Goal: Participate in discussion: Engage in conversation with other users on a specific topic

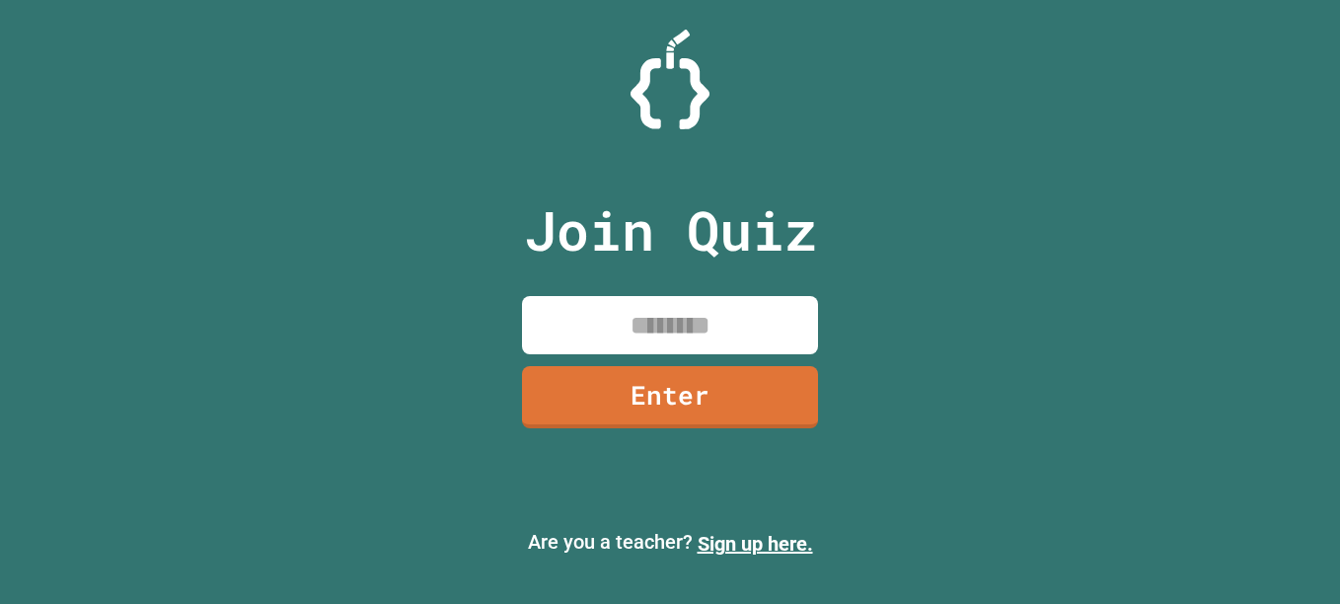
click at [638, 327] on input at bounding box center [670, 325] width 296 height 58
type input "********"
click at [799, 402] on link "Enter" at bounding box center [670, 397] width 296 height 62
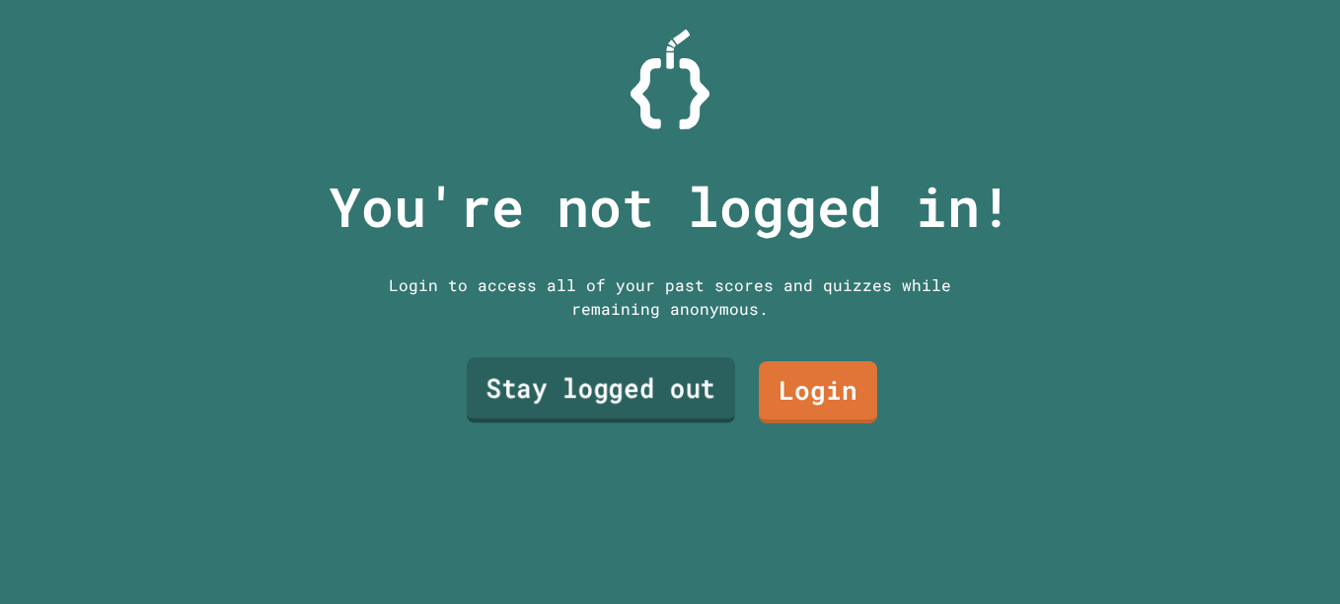
click at [618, 403] on link "Stay logged out" at bounding box center [601, 389] width 268 height 65
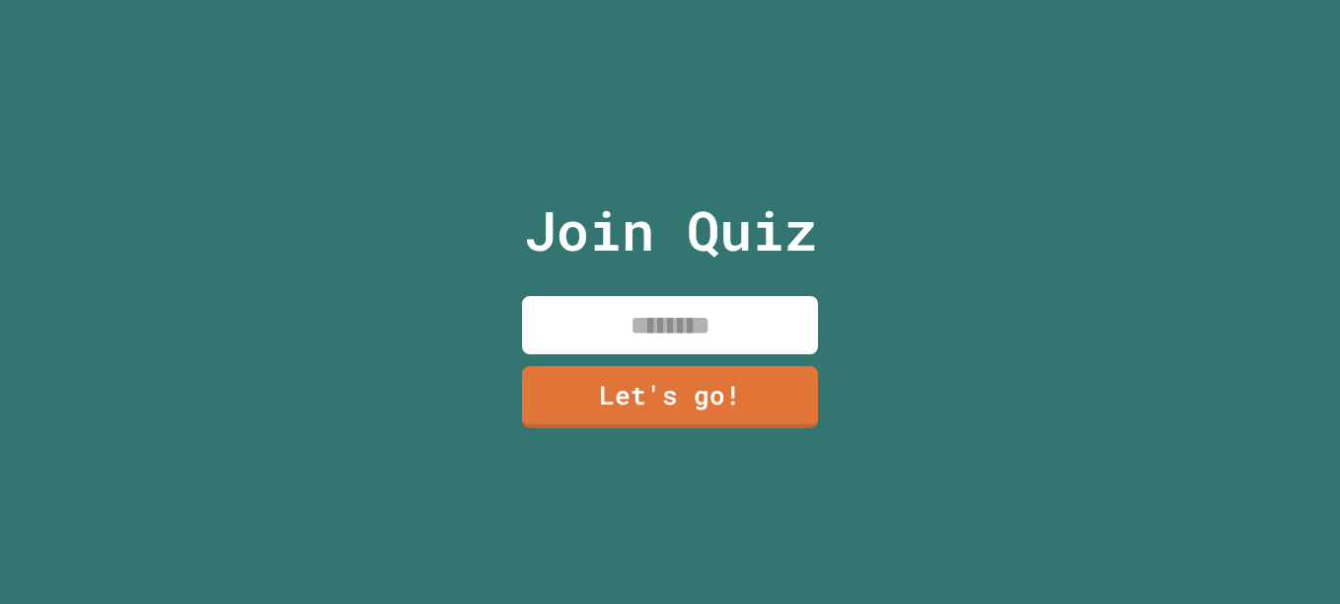
click at [654, 319] on input at bounding box center [670, 325] width 296 height 58
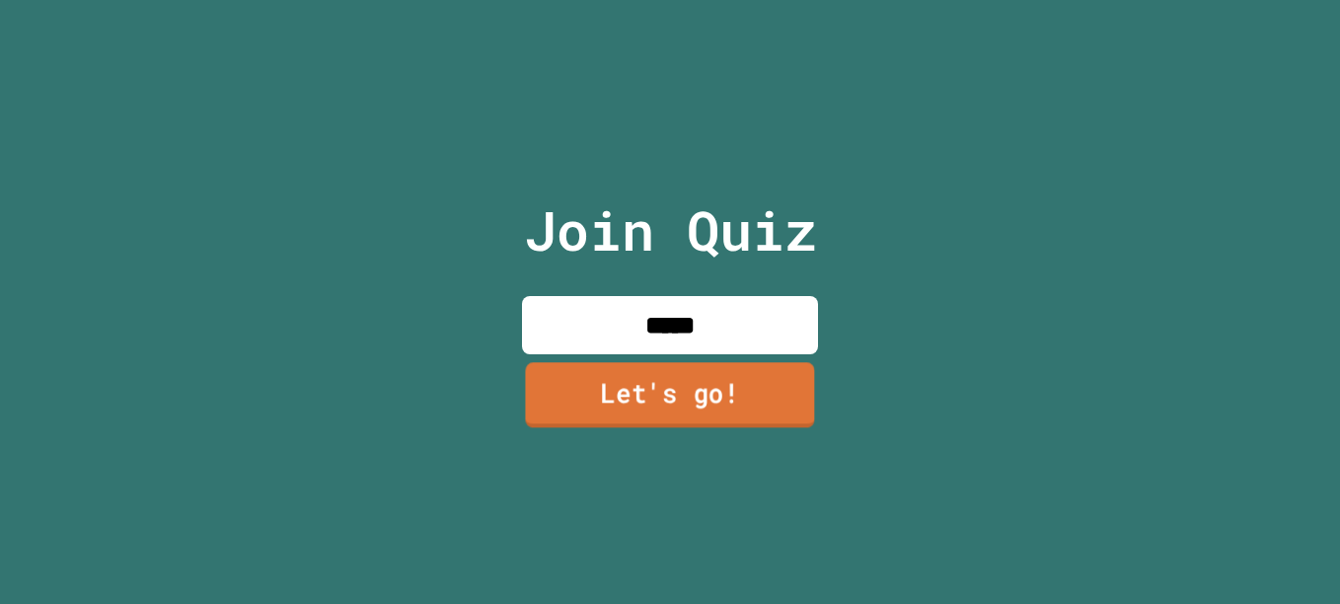
type input "*****"
click at [685, 391] on link "Let's go!" at bounding box center [670, 395] width 294 height 65
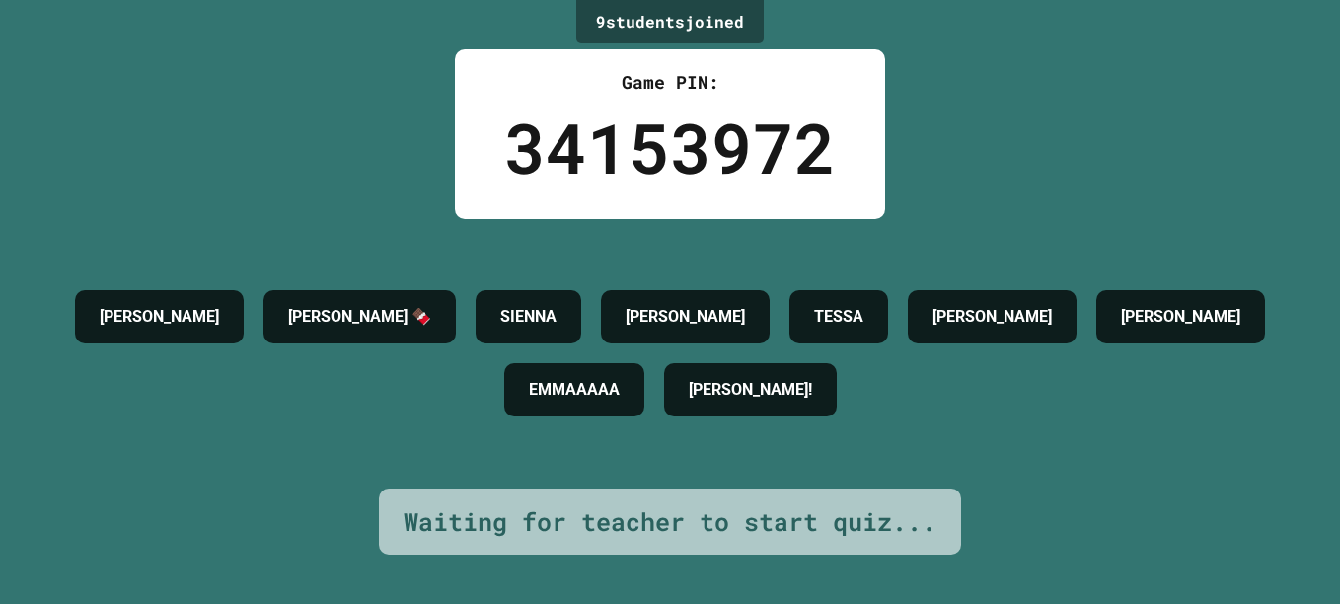
click at [431, 305] on h4 "[PERSON_NAME] 🍫" at bounding box center [359, 317] width 143 height 24
click at [864, 312] on h4 "TESSA" at bounding box center [838, 317] width 49 height 24
click at [959, 205] on div "9 student s joined Game PIN: 34153972 [PERSON_NAME] B 🍫 SIENNA [PERSON_NAME] [P…" at bounding box center [670, 302] width 1340 height 604
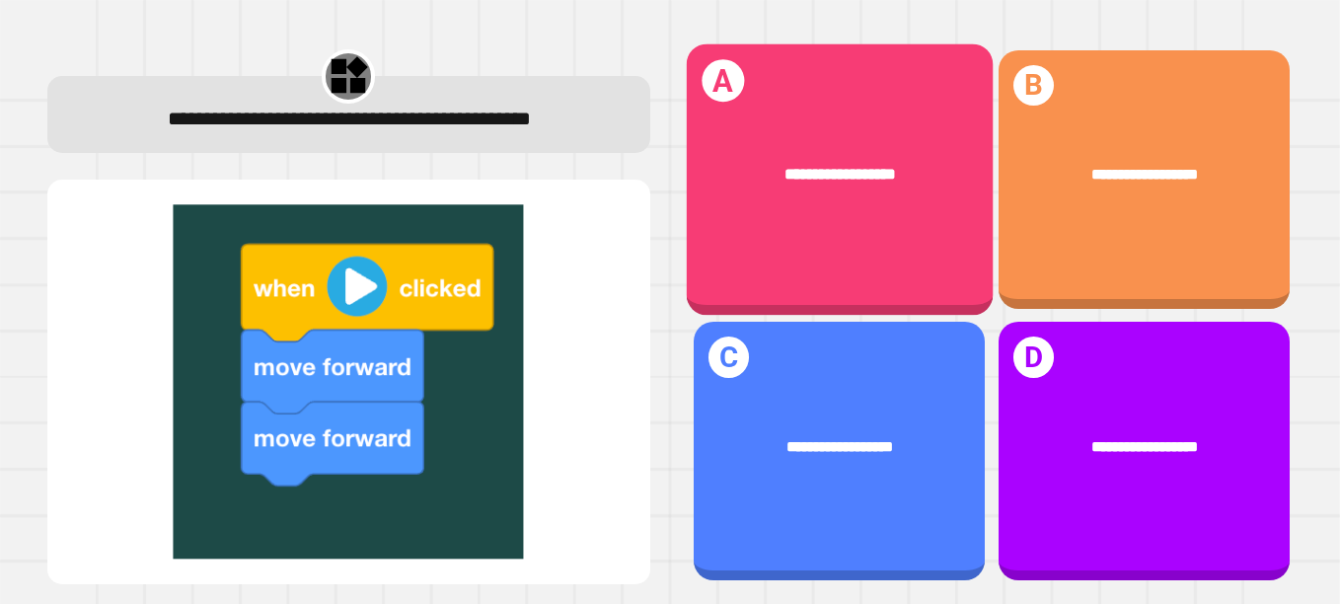
click at [896, 202] on div "**********" at bounding box center [839, 174] width 306 height 88
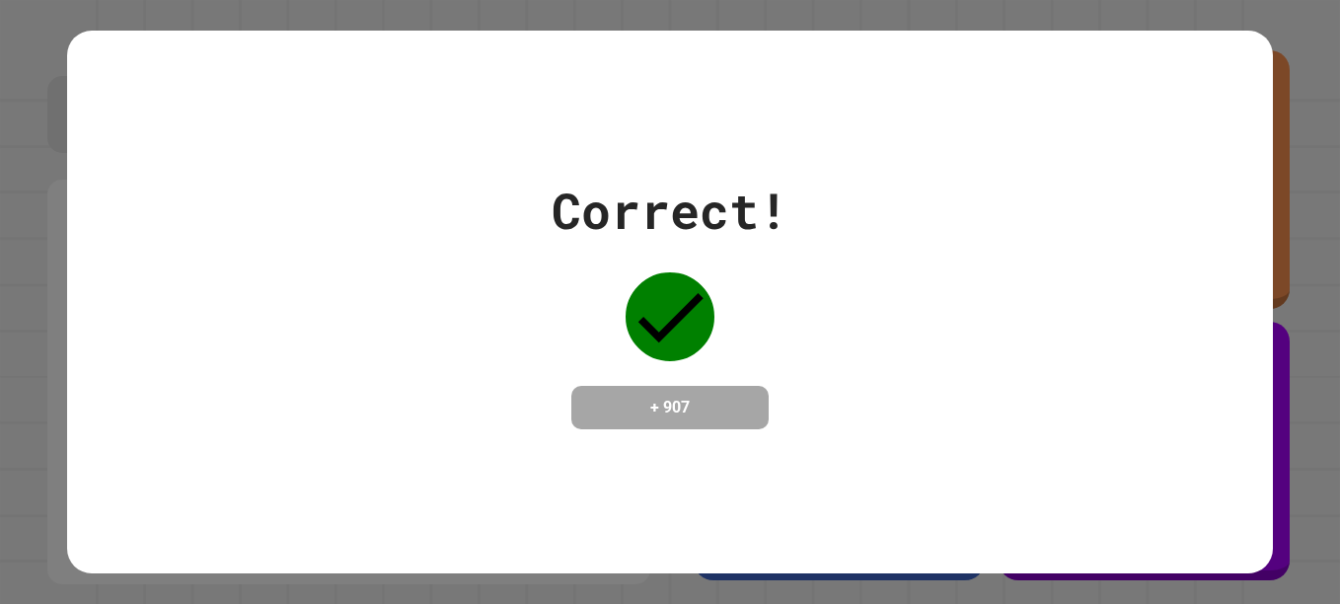
click at [705, 386] on div "+ 907" at bounding box center [670, 407] width 197 height 43
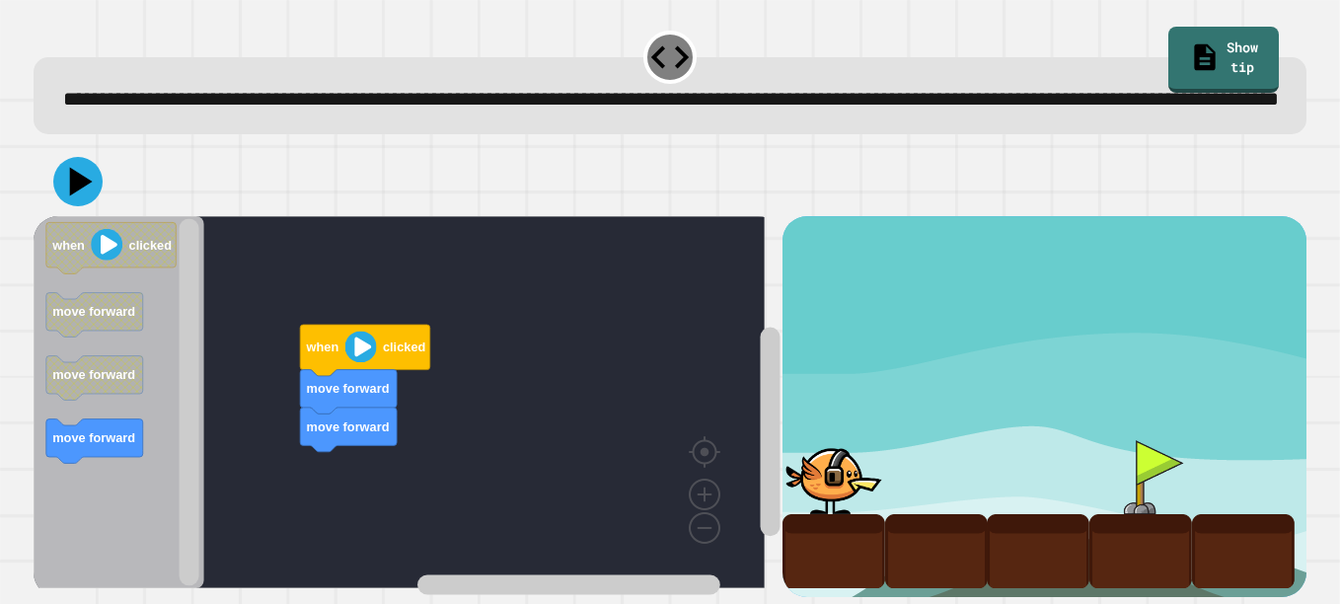
scroll to position [61, 0]
click at [148, 238] on text "clicked" at bounding box center [150, 245] width 42 height 15
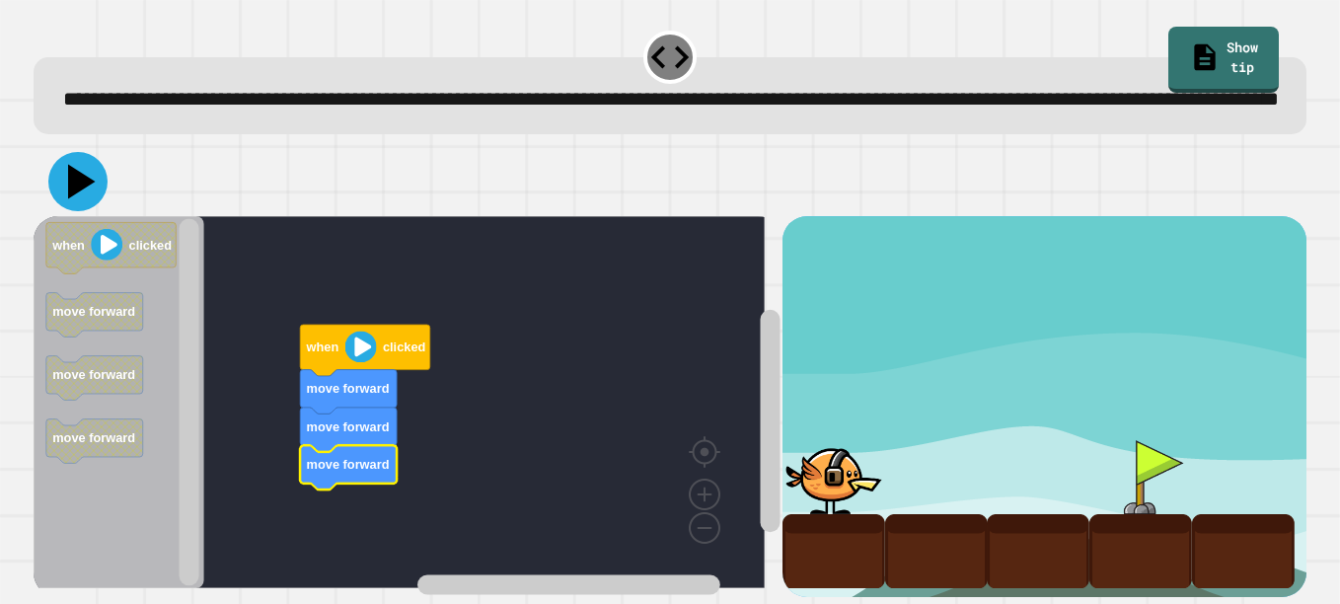
click at [85, 172] on icon at bounding box center [77, 181] width 59 height 59
click at [367, 332] on image "Blockly Workspace" at bounding box center [360, 348] width 32 height 32
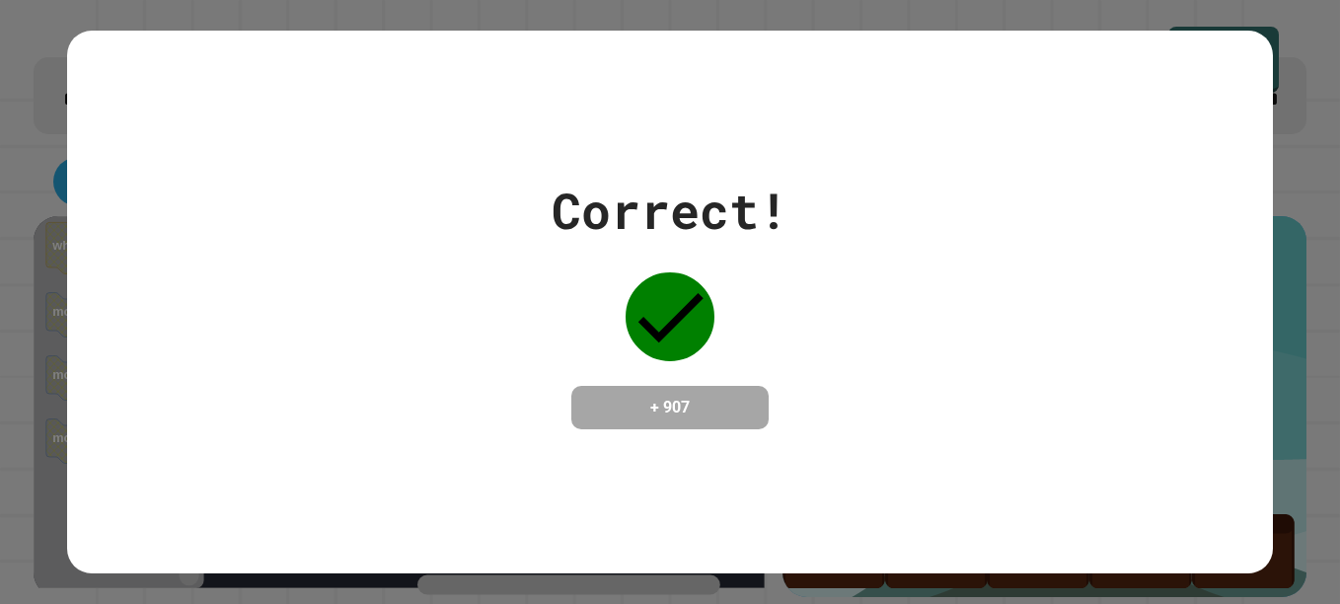
click at [785, 425] on div "Correct! + 907" at bounding box center [670, 302] width 1206 height 256
click at [821, 396] on div "Correct! + 907" at bounding box center [670, 302] width 1206 height 256
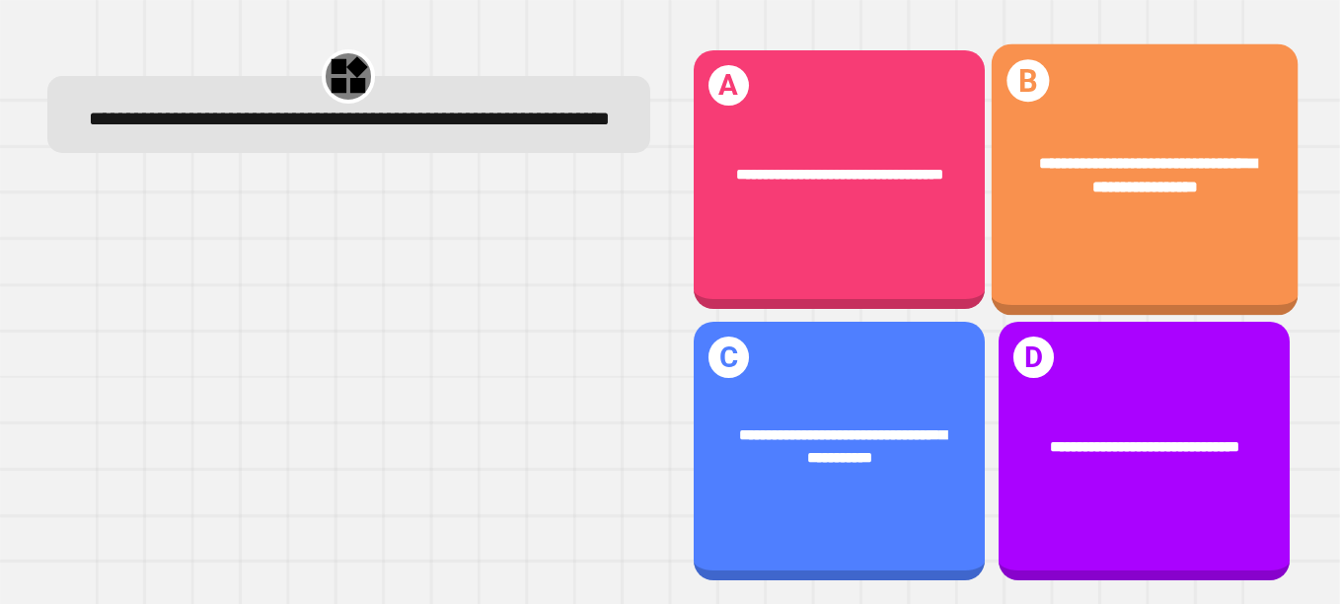
click at [1070, 232] on div "**********" at bounding box center [1144, 178] width 306 height 271
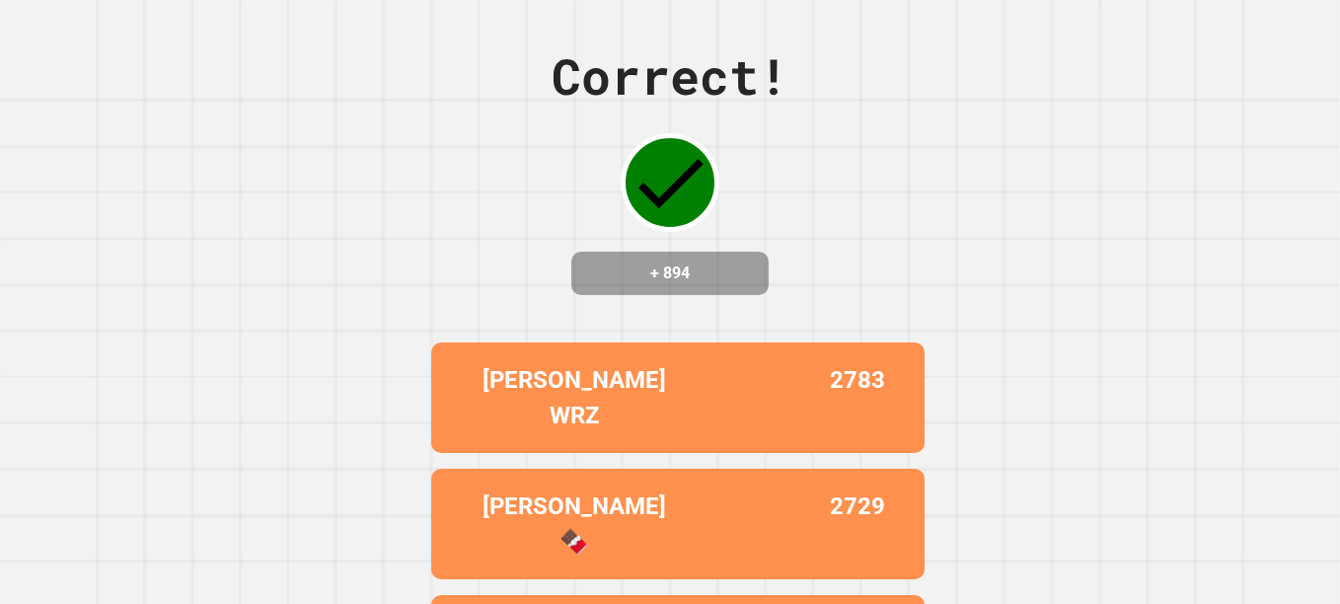
click at [730, 285] on h4 "+ 894" at bounding box center [670, 274] width 158 height 24
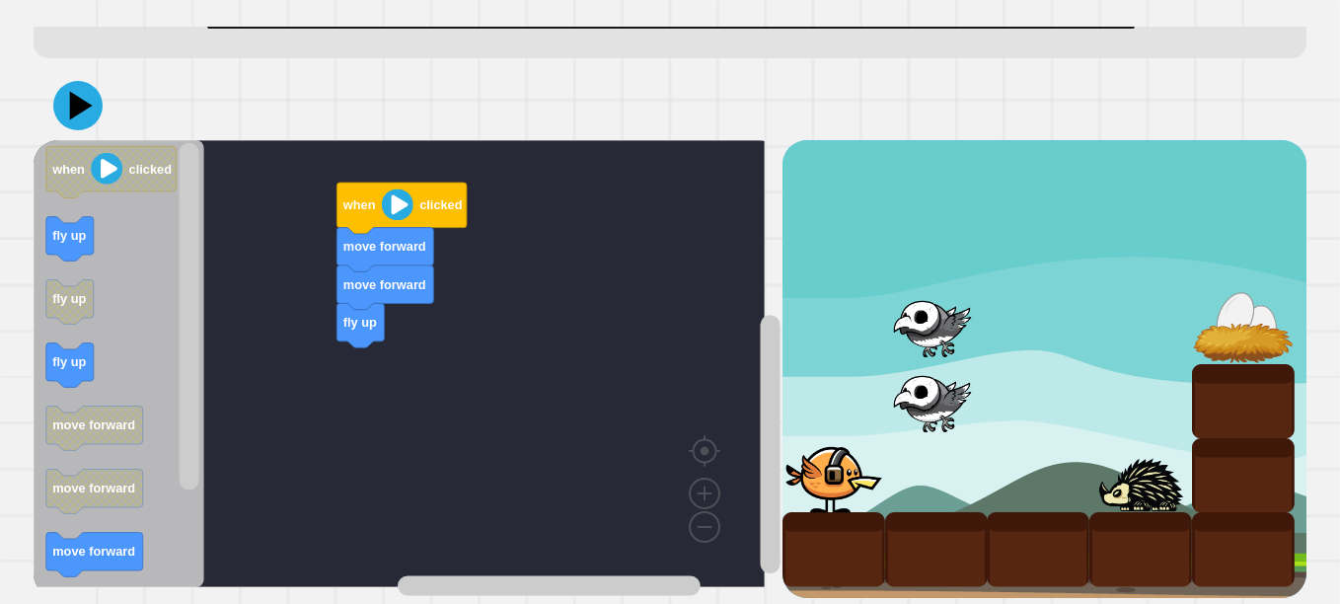
scroll to position [110, 0]
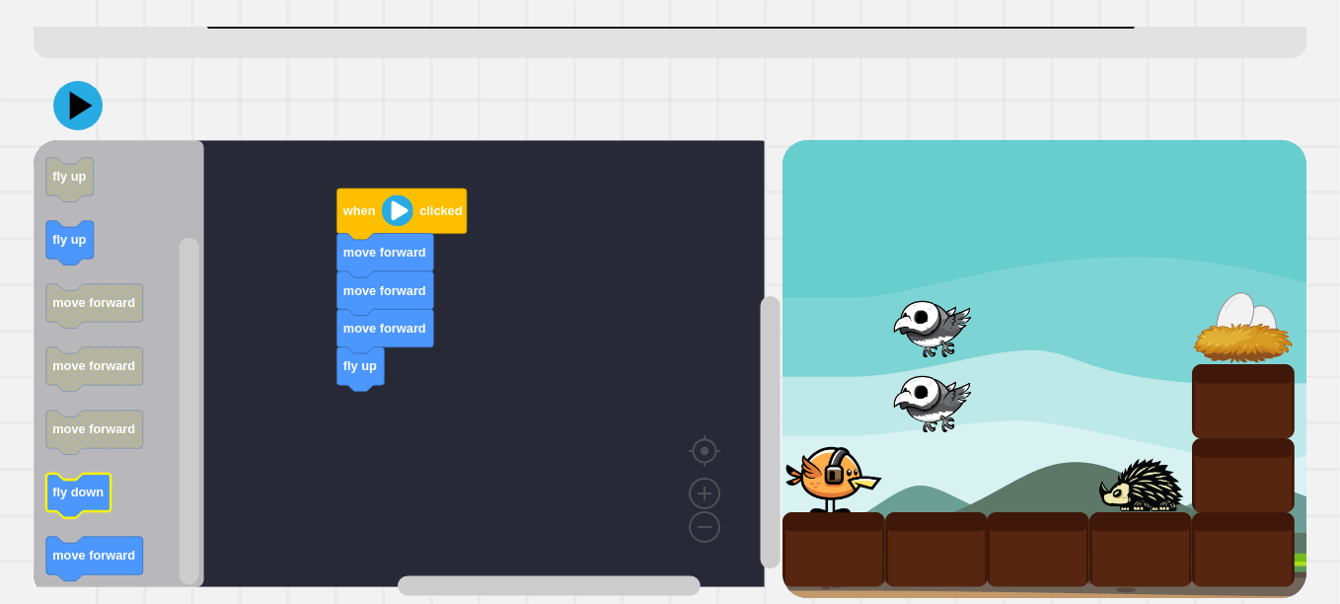
click at [89, 496] on text "fly down" at bounding box center [77, 493] width 51 height 15
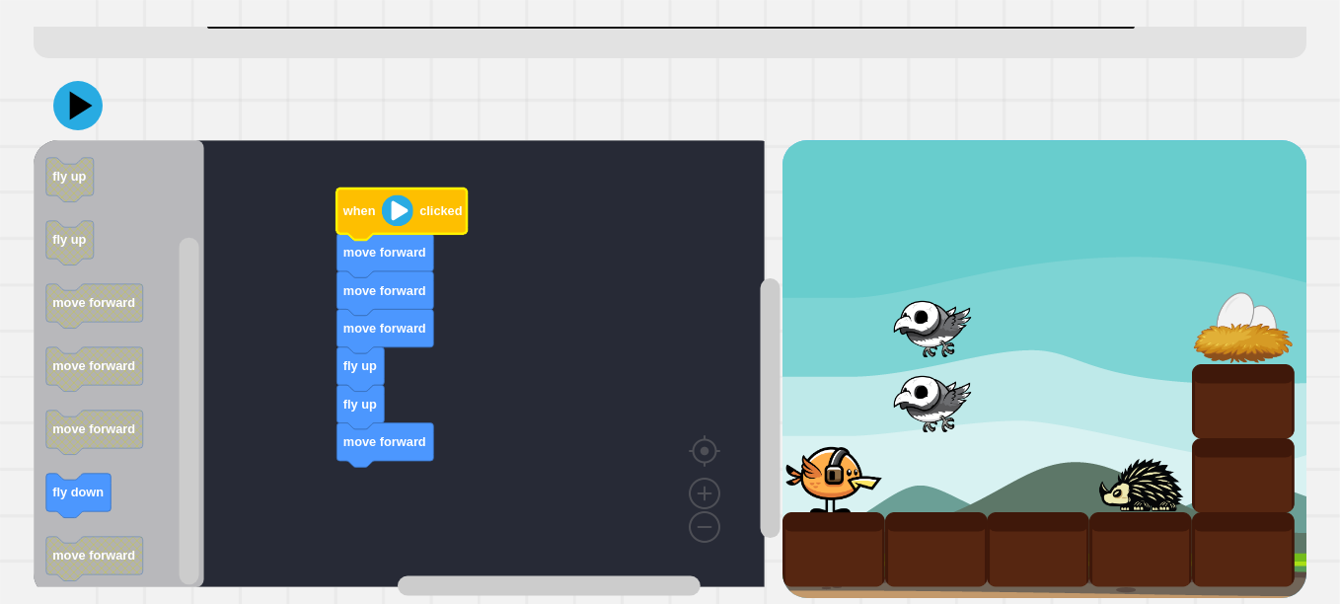
click at [401, 223] on image "Blockly Workspace" at bounding box center [398, 211] width 32 height 32
click at [396, 218] on image "Blockly Workspace" at bounding box center [398, 211] width 32 height 32
click at [80, 120] on icon at bounding box center [77, 105] width 59 height 59
click at [404, 226] on image "Blockly Workspace" at bounding box center [398, 211] width 32 height 32
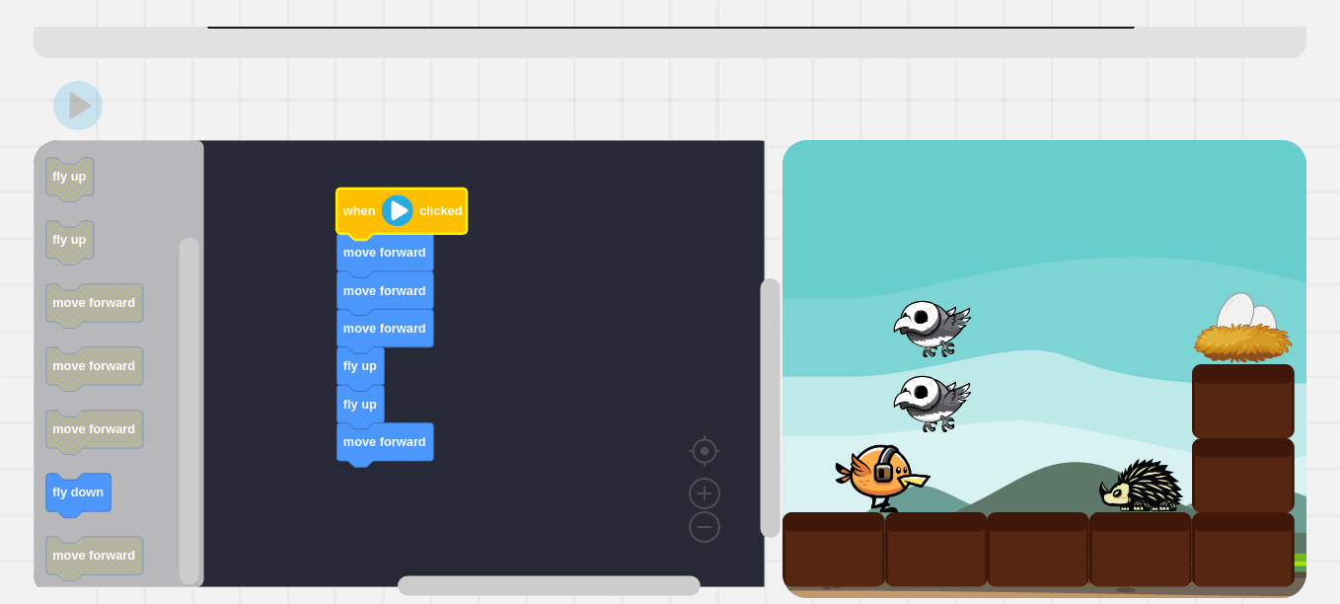
click at [401, 227] on image "Blockly Workspace" at bounding box center [398, 211] width 32 height 32
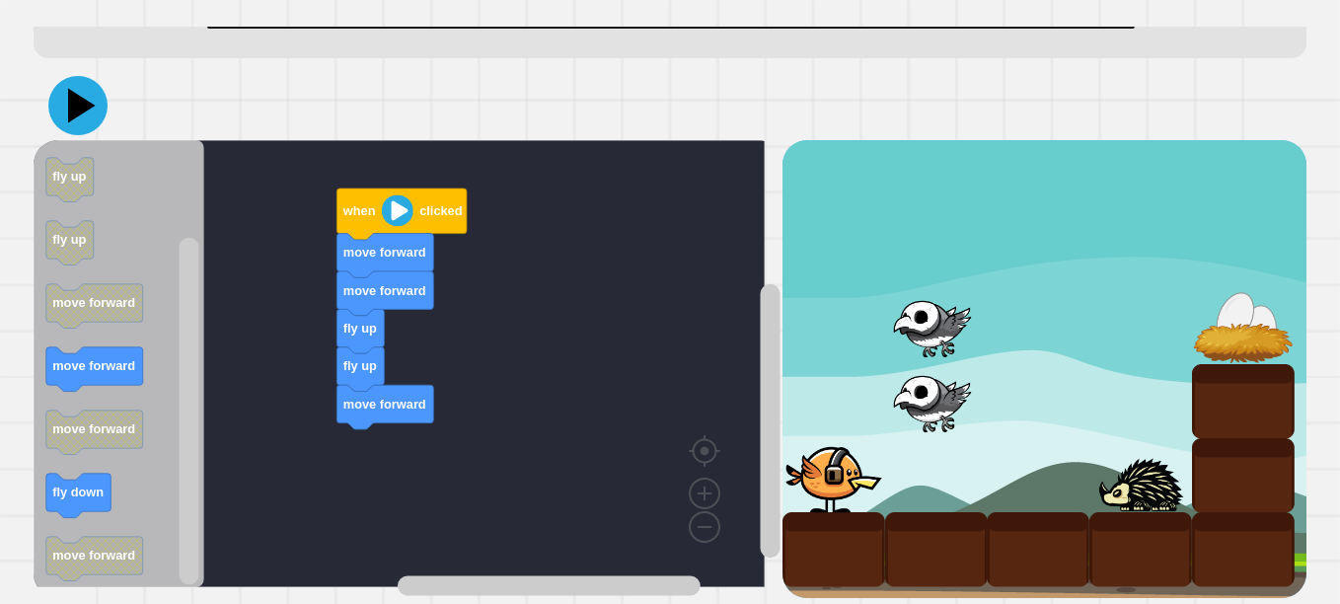
click at [75, 121] on icon at bounding box center [82, 106] width 28 height 35
click at [401, 220] on image "Blockly Workspace" at bounding box center [398, 211] width 32 height 32
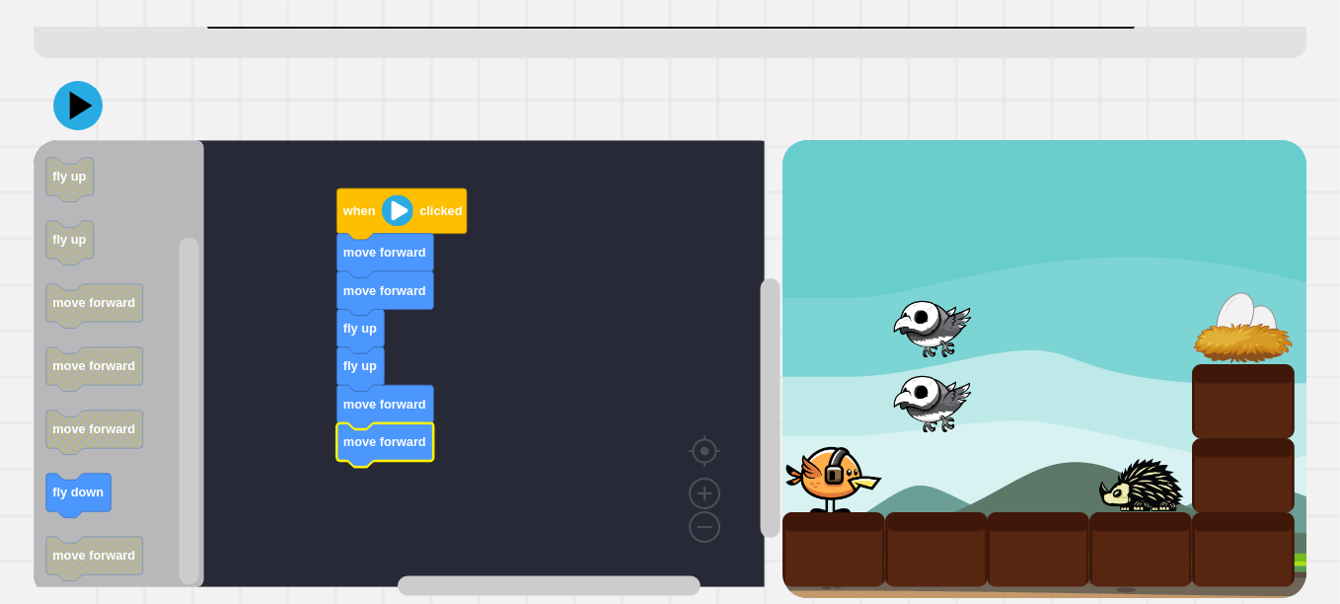
click at [406, 225] on image "Blockly Workspace" at bounding box center [398, 211] width 32 height 32
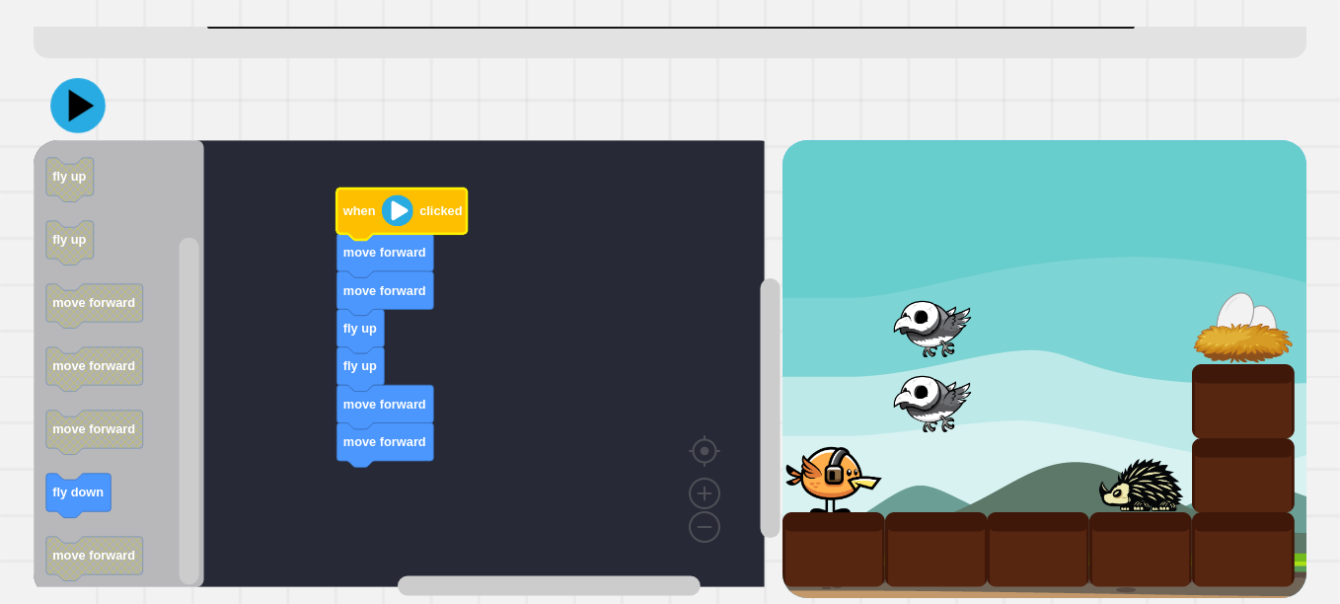
click at [84, 118] on icon at bounding box center [77, 105] width 55 height 55
click at [399, 217] on image "Blockly Workspace" at bounding box center [398, 211] width 32 height 32
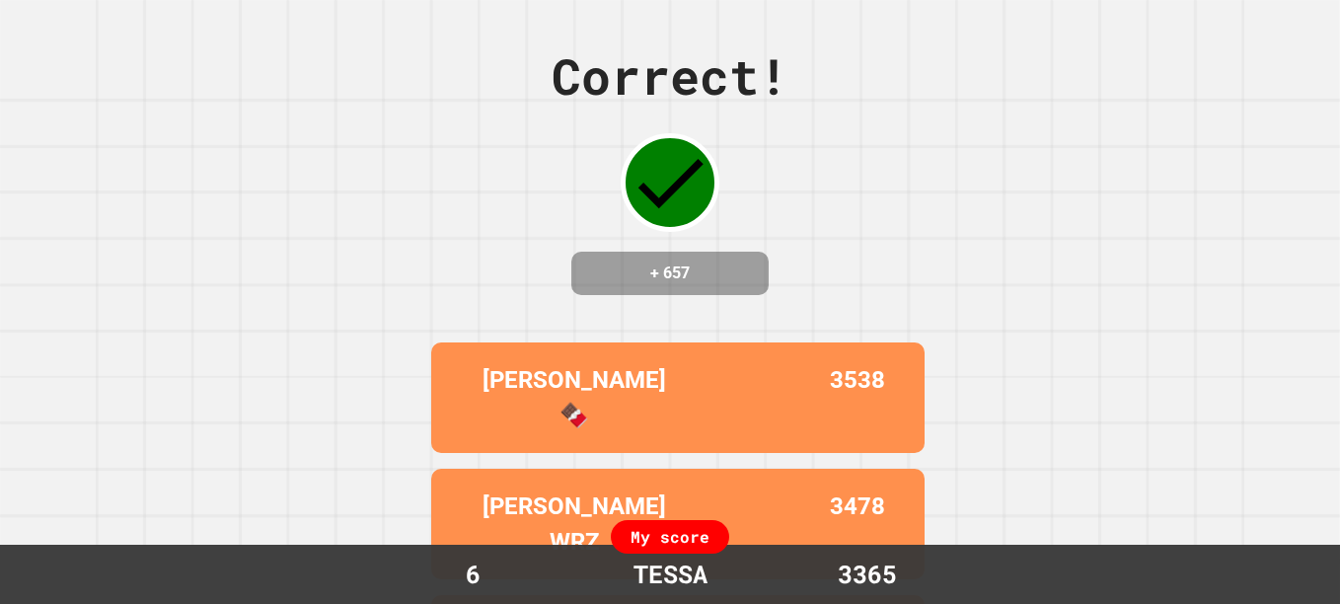
click at [188, 434] on div "Correct! + 657 [PERSON_NAME] 🍫 3538 [PERSON_NAME] WRZ 3478 LEA AND [PERSON_NAME…" at bounding box center [670, 302] width 1340 height 604
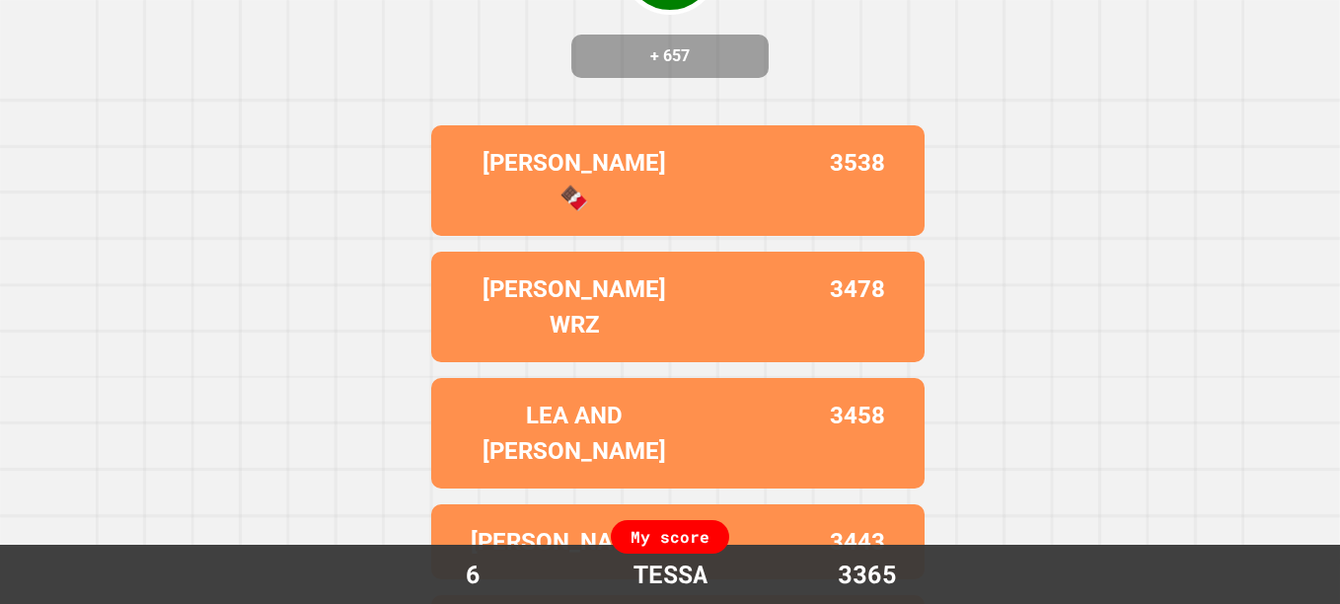
scroll to position [0, 0]
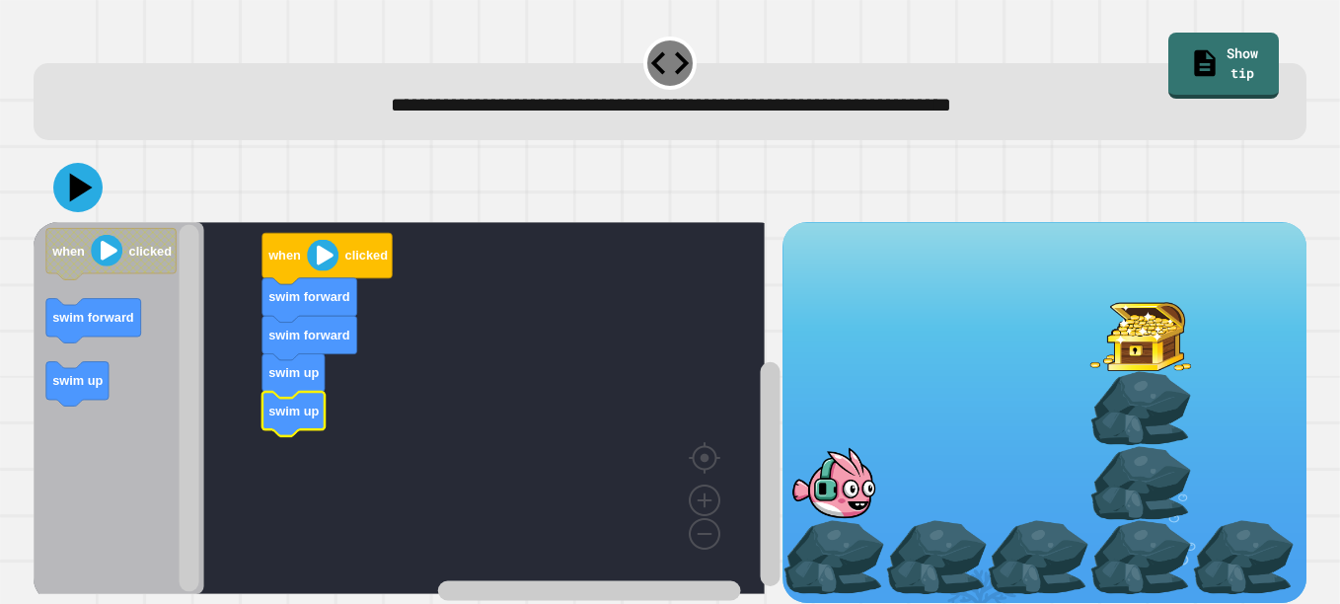
click at [162, 353] on icon "Blockly Workspace" at bounding box center [119, 408] width 171 height 372
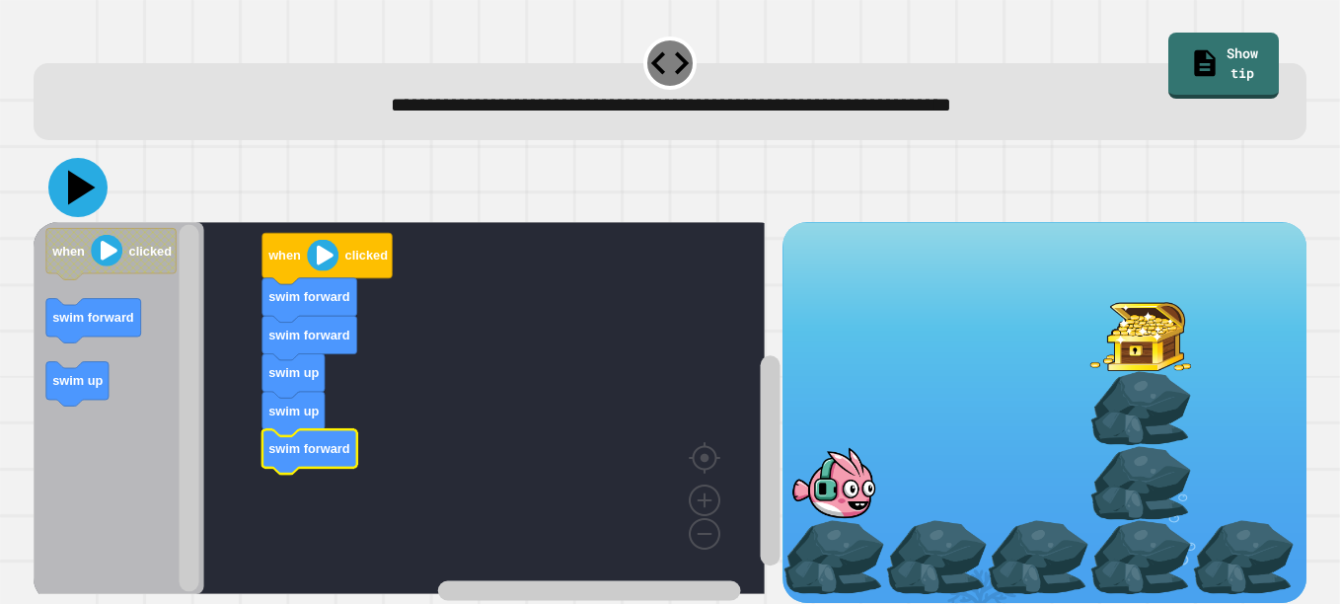
click at [57, 192] on icon at bounding box center [77, 187] width 59 height 59
click at [321, 261] on image "Blockly Workspace" at bounding box center [323, 256] width 32 height 32
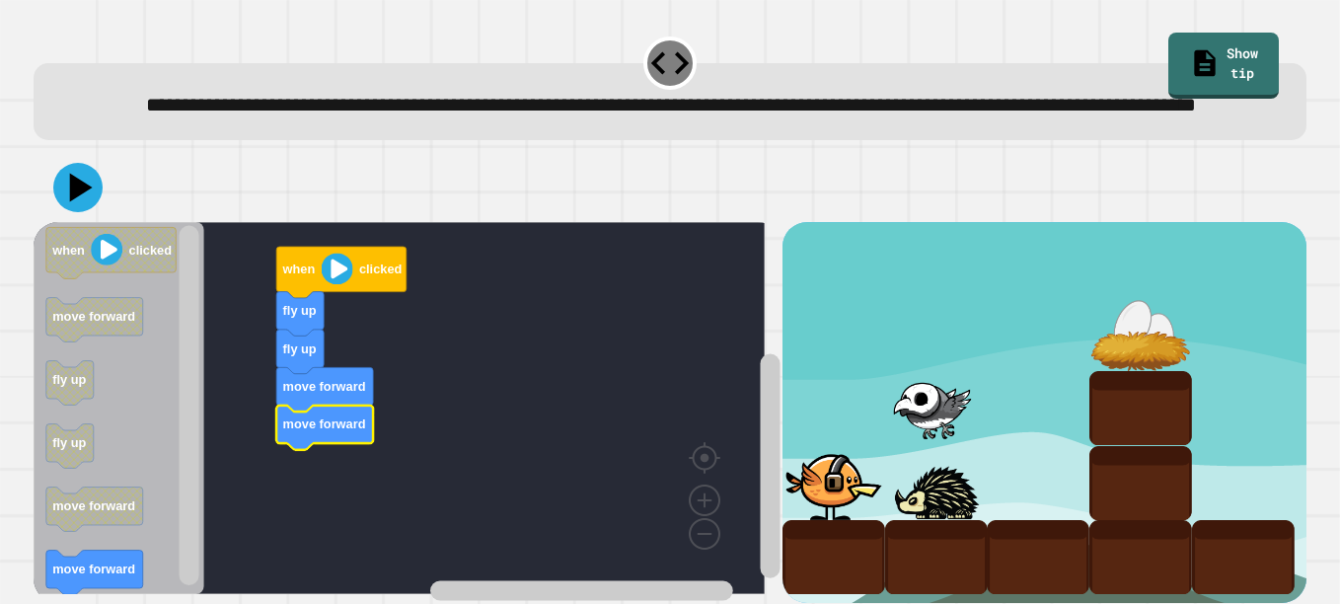
click at [340, 285] on image "Blockly Workspace" at bounding box center [337, 270] width 32 height 32
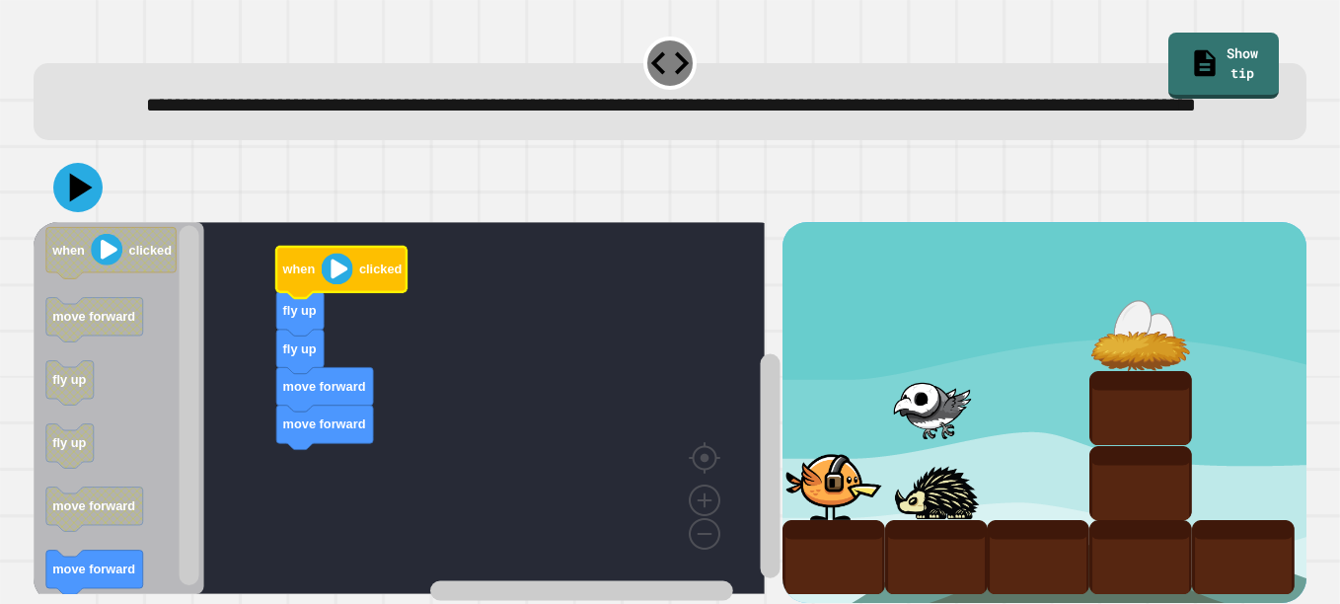
click at [339, 285] on image "Blockly Workspace" at bounding box center [337, 270] width 32 height 32
click at [69, 217] on icon at bounding box center [78, 188] width 58 height 58
click at [333, 285] on image "Blockly Workspace" at bounding box center [337, 270] width 32 height 32
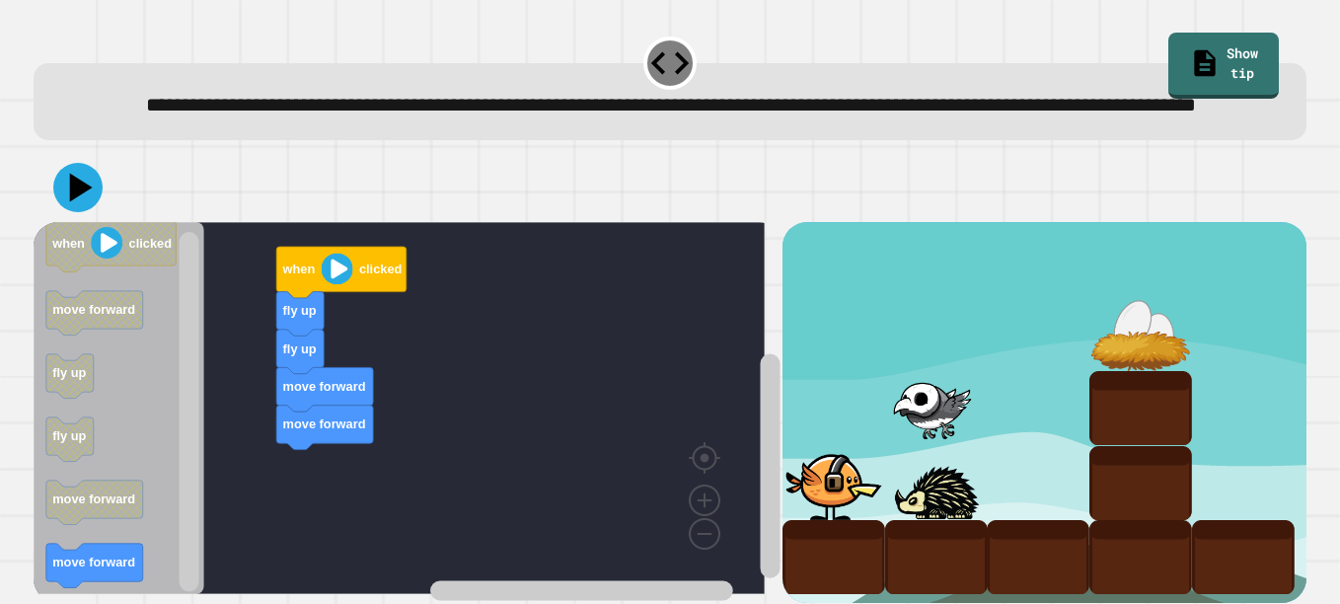
scroll to position [61, 0]
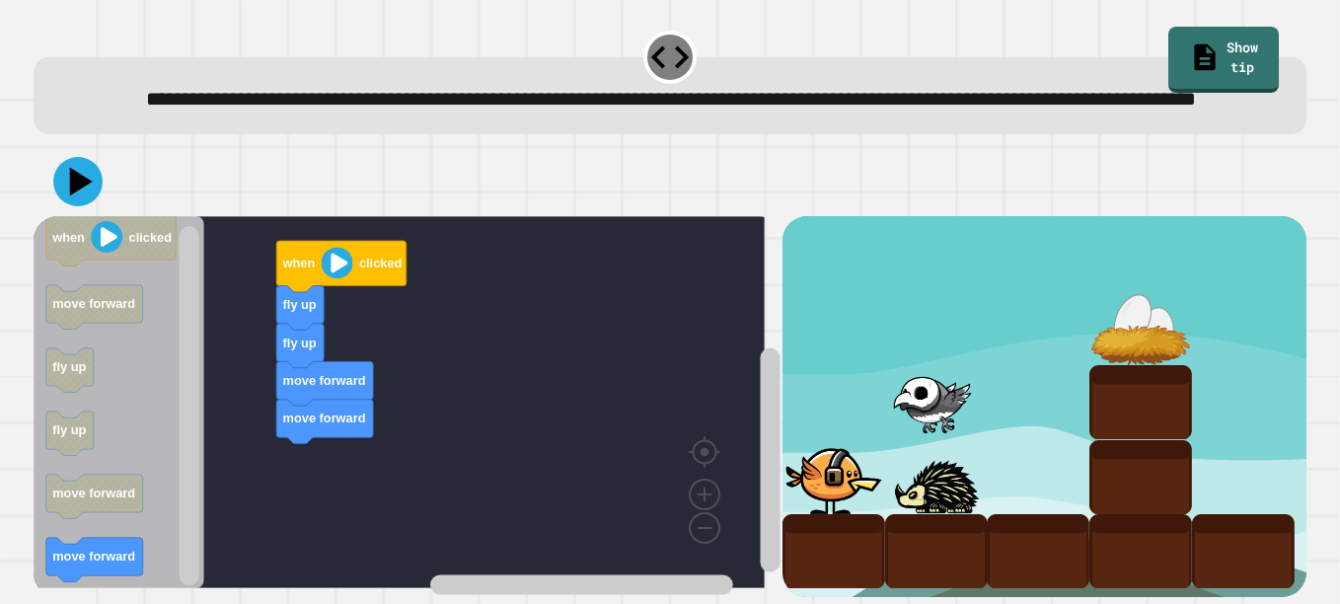
click at [88, 550] on text "move forward" at bounding box center [93, 557] width 83 height 15
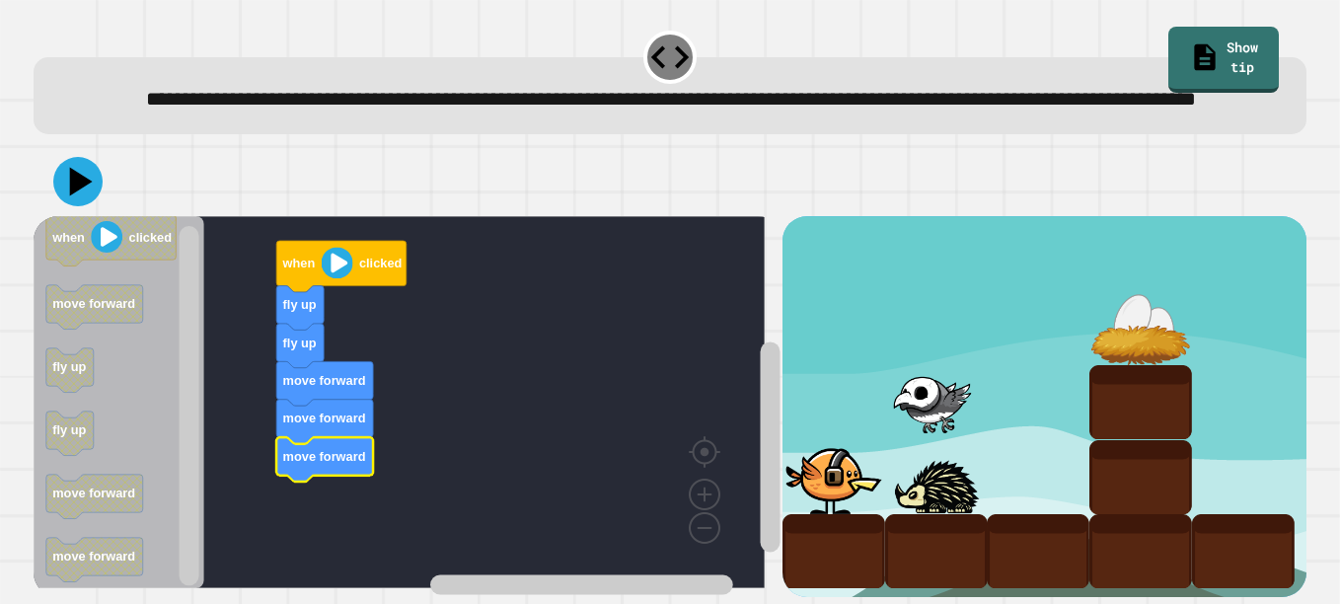
click at [347, 248] on image "Blockly Workspace" at bounding box center [337, 264] width 32 height 32
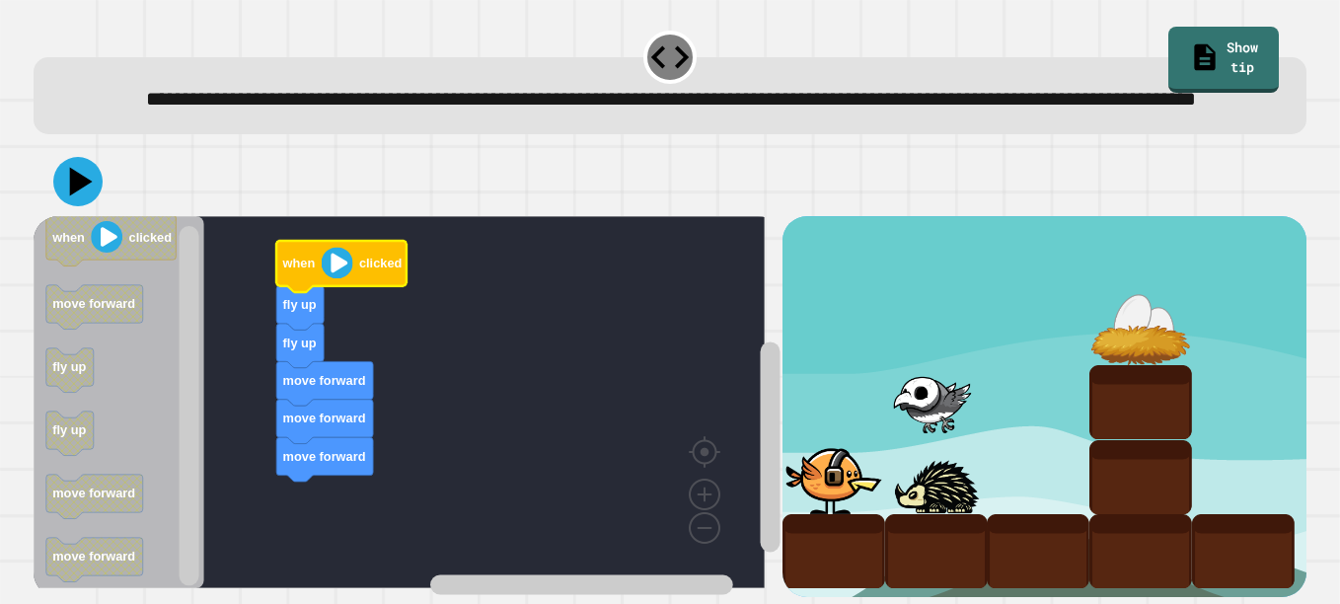
click at [335, 241] on icon "Blockly Workspace" at bounding box center [341, 266] width 130 height 51
click at [77, 157] on icon at bounding box center [77, 181] width 49 height 49
click at [339, 248] on image "Blockly Workspace" at bounding box center [337, 264] width 32 height 32
click at [339, 255] on image "Blockly Workspace" at bounding box center [337, 264] width 32 height 32
click at [323, 248] on image "Blockly Workspace" at bounding box center [337, 264] width 32 height 32
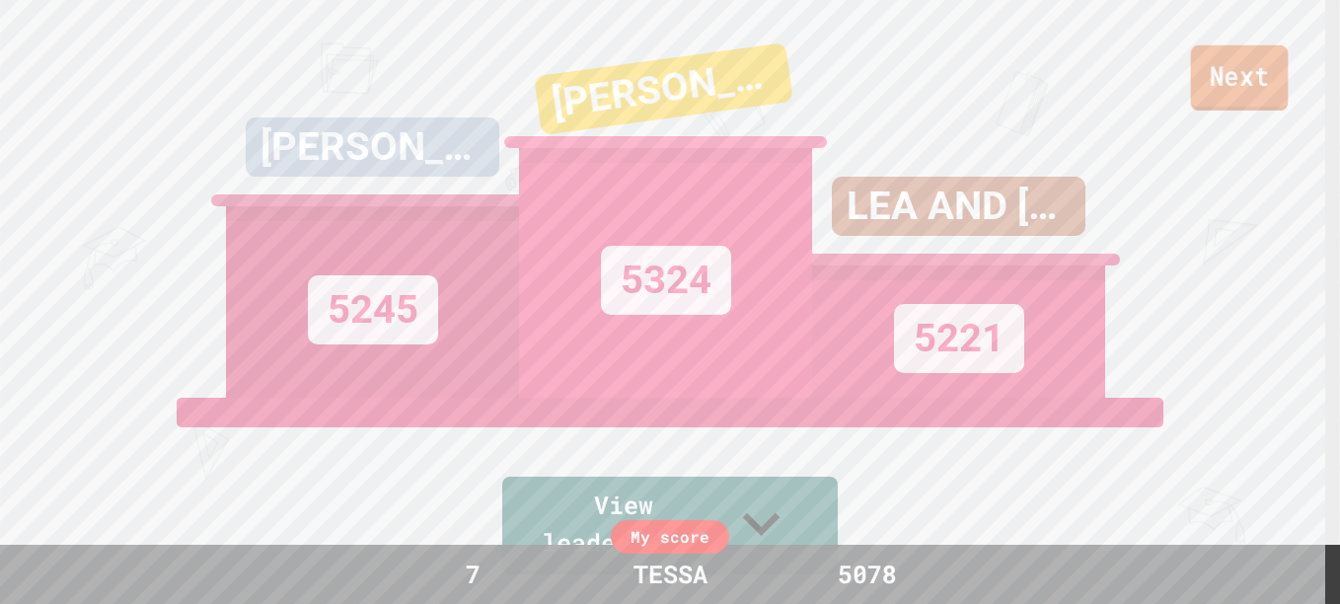
click at [1214, 96] on link "Next" at bounding box center [1240, 77] width 98 height 65
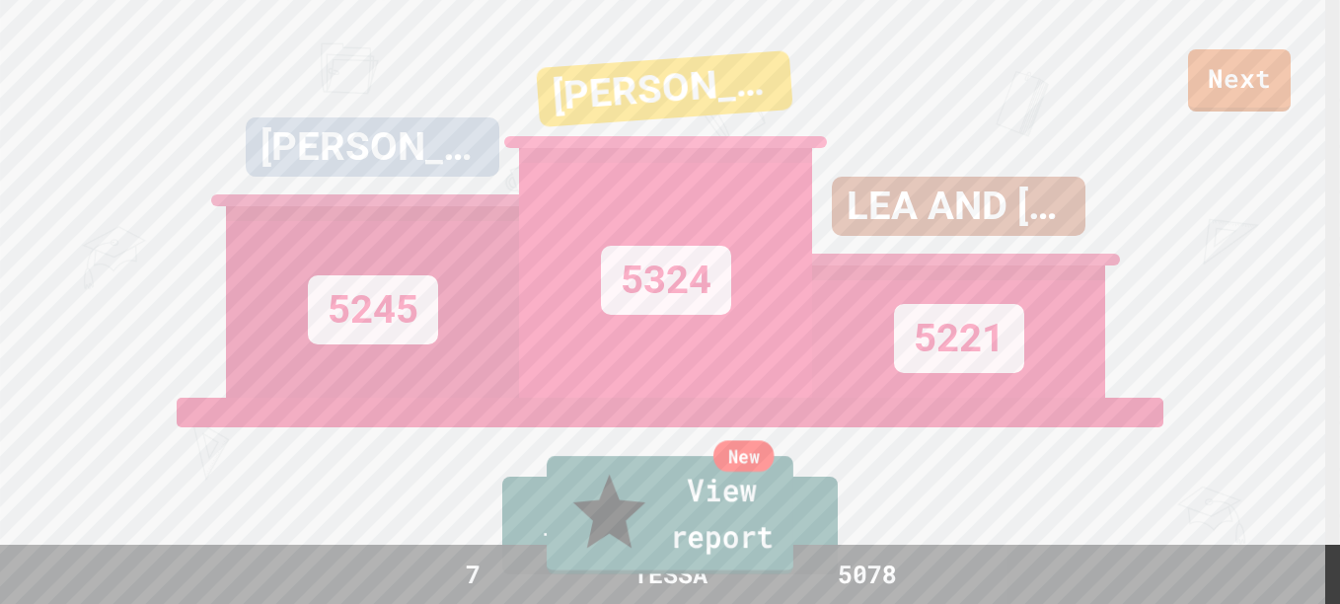
click at [703, 531] on link "New View report" at bounding box center [670, 515] width 247 height 118
